Goal: Task Accomplishment & Management: Complete application form

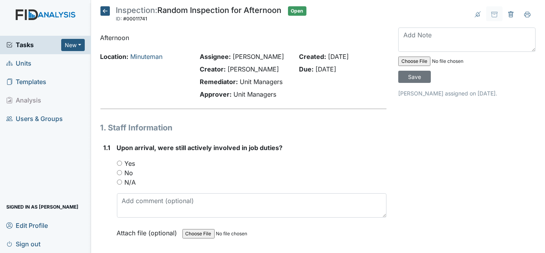
click at [119, 163] on input "Yes" at bounding box center [119, 162] width 5 height 5
radio input "true"
click at [107, 179] on div "1.1" at bounding box center [107, 196] width 7 height 106
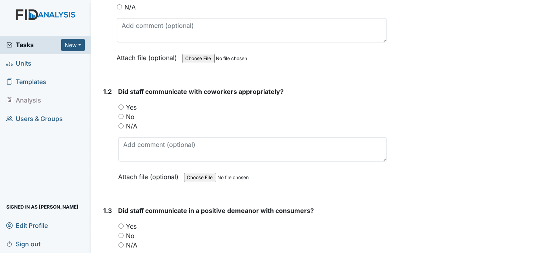
scroll to position [185, 0]
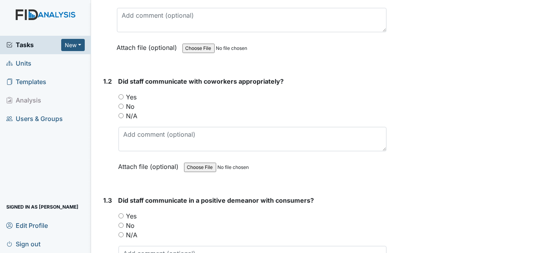
click at [120, 95] on input "Yes" at bounding box center [120, 96] width 5 height 5
radio input "true"
click at [107, 128] on div "1.2" at bounding box center [108, 130] width 9 height 106
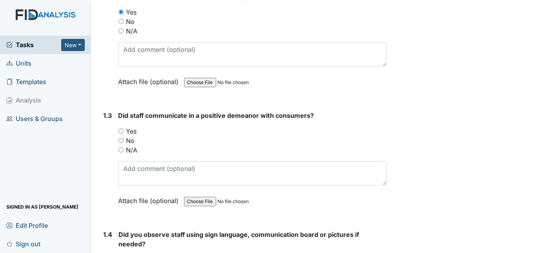
scroll to position [328, 0]
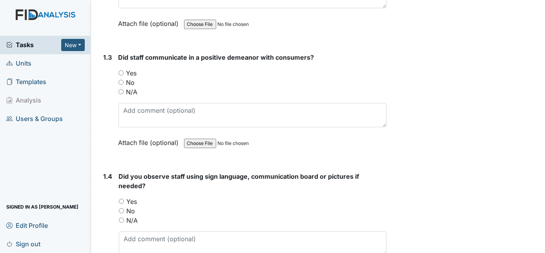
click at [118, 69] on div "1.3 Did staff communicate in a positive demeanor with consumers? You must selec…" at bounding box center [243, 106] width 286 height 106
click at [119, 71] on input "Yes" at bounding box center [120, 72] width 5 height 5
radio input "true"
click at [105, 109] on div "1.3" at bounding box center [108, 106] width 9 height 106
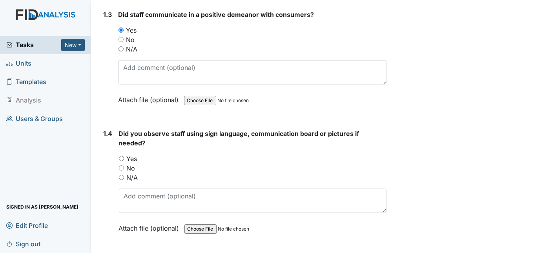
scroll to position [385, 0]
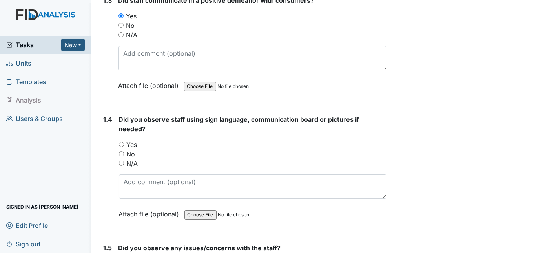
click at [269, 94] on form "Did staff communicate in a positive demeanor with consumers? You must select on…" at bounding box center [252, 49] width 268 height 106
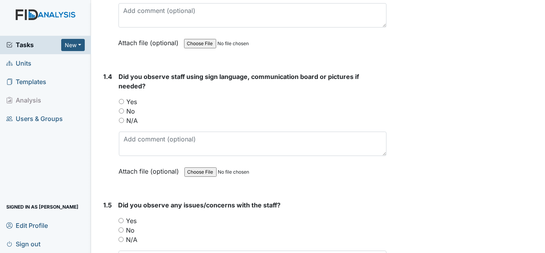
scroll to position [442, 0]
